Goal: Navigation & Orientation: Go to known website

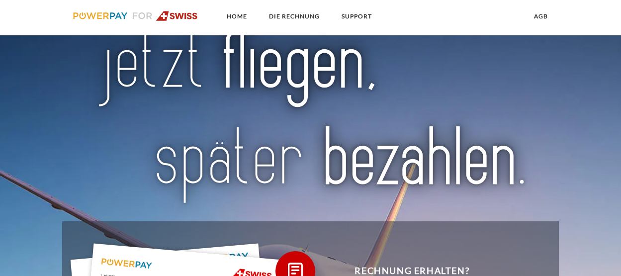
scroll to position [686, 0]
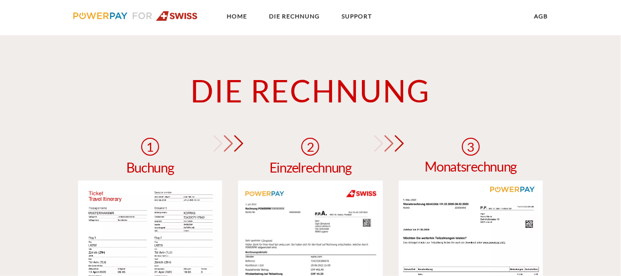
click at [179, 12] on img at bounding box center [135, 16] width 125 height 10
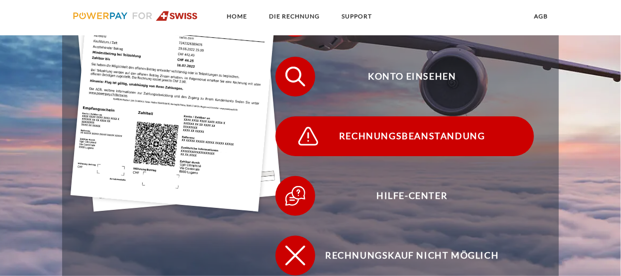
scroll to position [299, 0]
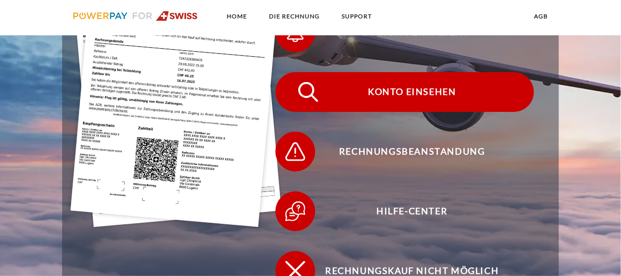
click at [370, 101] on span "Konto einsehen" at bounding box center [413, 92] width 244 height 40
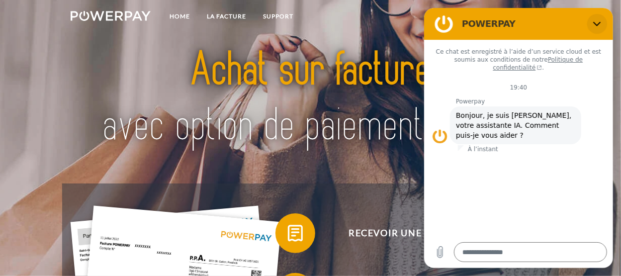
click at [595, 25] on icon "Fermer" at bounding box center [597, 24] width 8 height 8
type textarea "*"
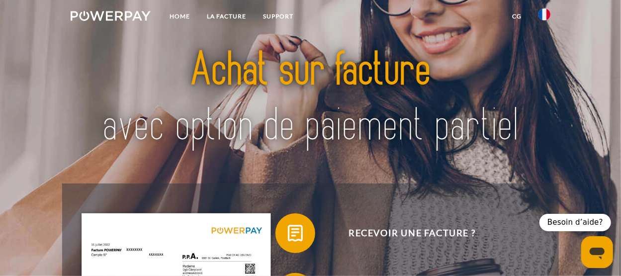
click at [520, 17] on link "CG" at bounding box center [517, 16] width 26 height 18
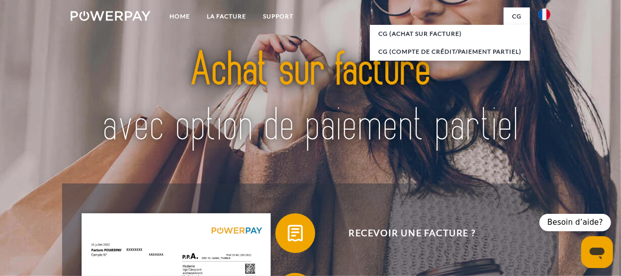
click at [546, 15] on img at bounding box center [545, 14] width 12 height 12
click at [548, 46] on img at bounding box center [545, 47] width 12 height 12
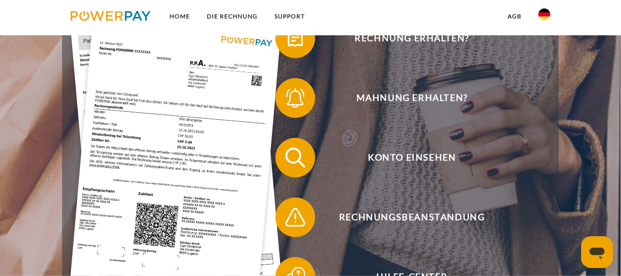
scroll to position [199, 0]
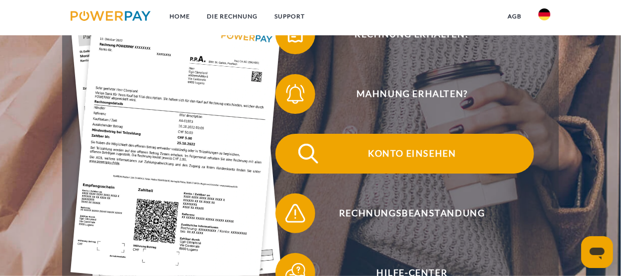
click at [451, 143] on span "Konto einsehen" at bounding box center [413, 154] width 244 height 40
